Goal: Task Accomplishment & Management: Manage account settings

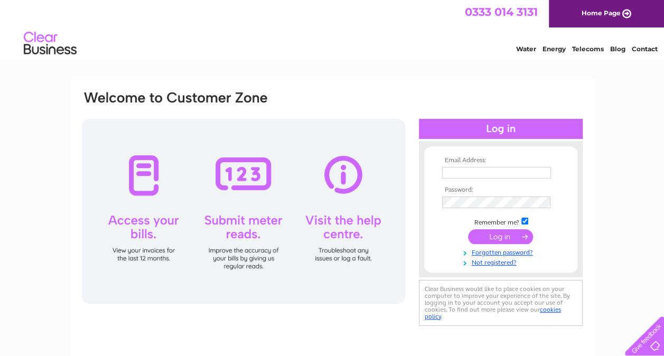
click at [476, 172] on input "text" at bounding box center [496, 173] width 109 height 12
type input "e"
type input "[PERSON_NAME][EMAIL_ADDRESS][DOMAIN_NAME]"
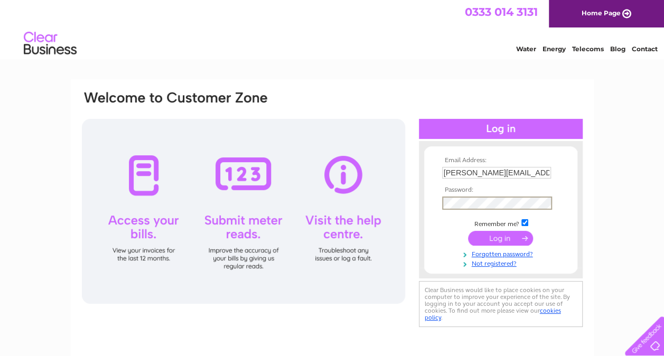
click at [468, 231] on input "submit" at bounding box center [500, 238] width 65 height 15
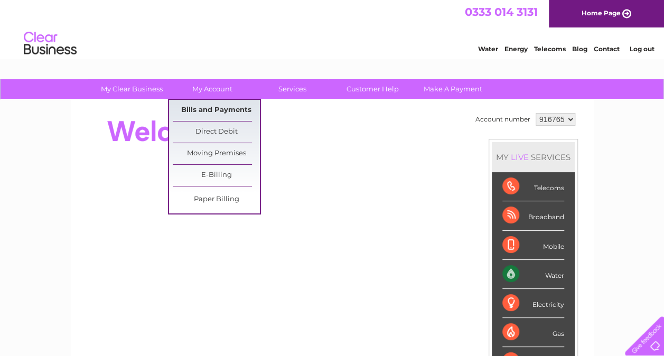
click at [214, 111] on link "Bills and Payments" at bounding box center [216, 110] width 87 height 21
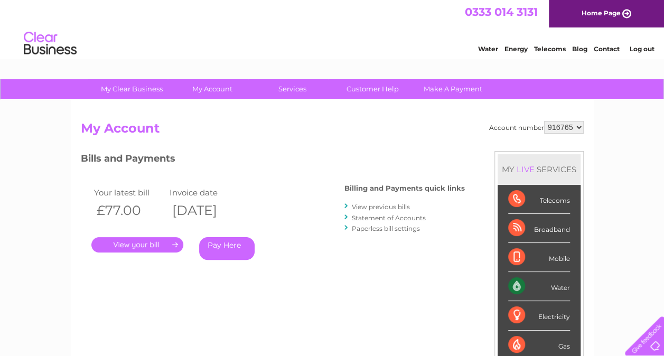
click at [142, 239] on link "." at bounding box center [137, 244] width 92 height 15
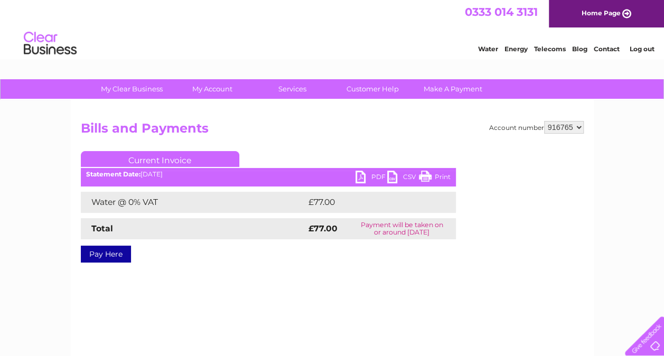
click at [363, 177] on link "PDF" at bounding box center [371, 178] width 32 height 15
